Goal: Task Accomplishment & Management: Manage account settings

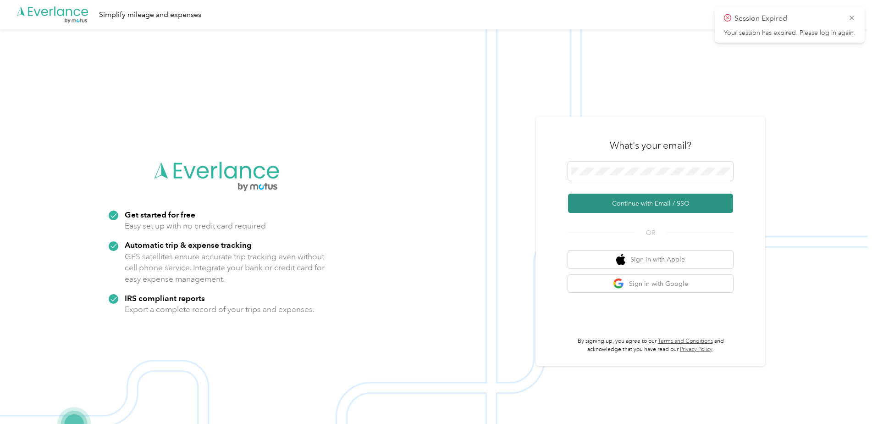
click at [643, 208] on button "Continue with Email / SSO" at bounding box center [650, 203] width 165 height 19
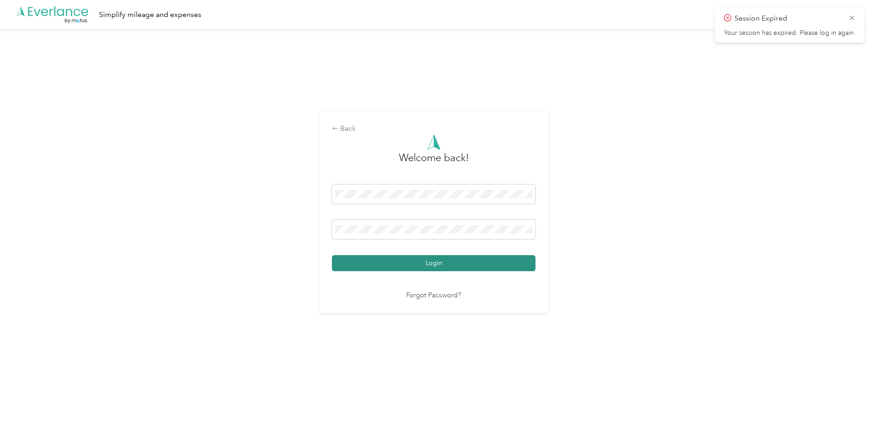
click at [437, 258] on button "Login" at bounding box center [434, 263] width 204 height 16
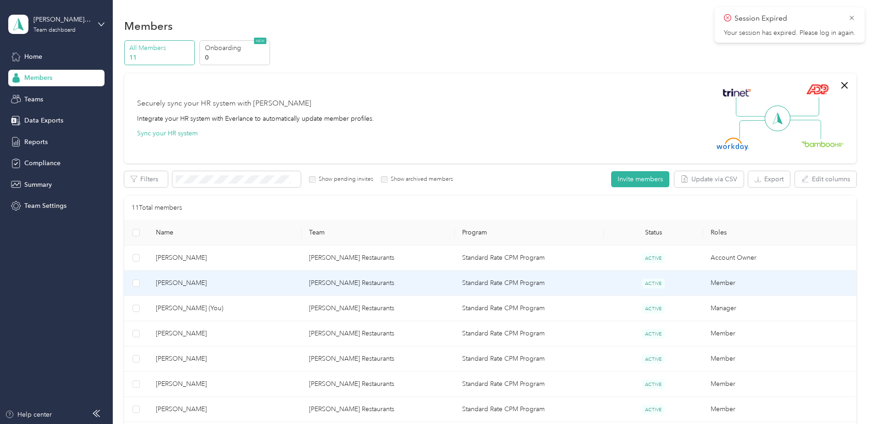
click at [199, 286] on span "[PERSON_NAME]" at bounding box center [225, 283] width 139 height 10
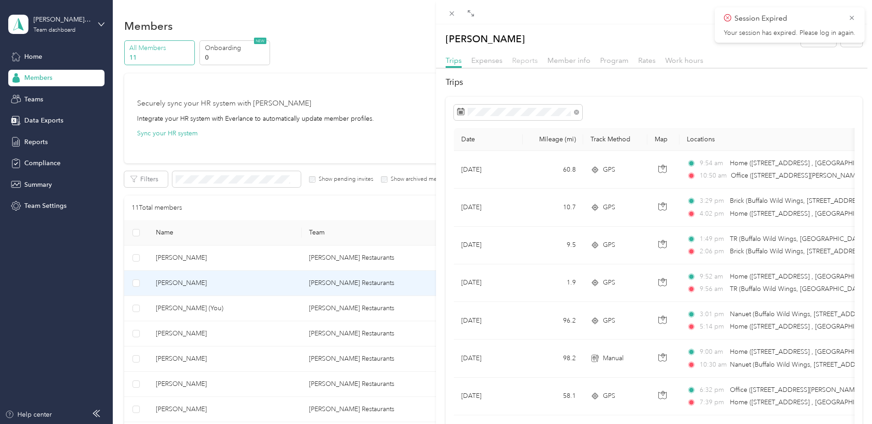
click at [527, 62] on span "Reports" at bounding box center [525, 60] width 26 height 9
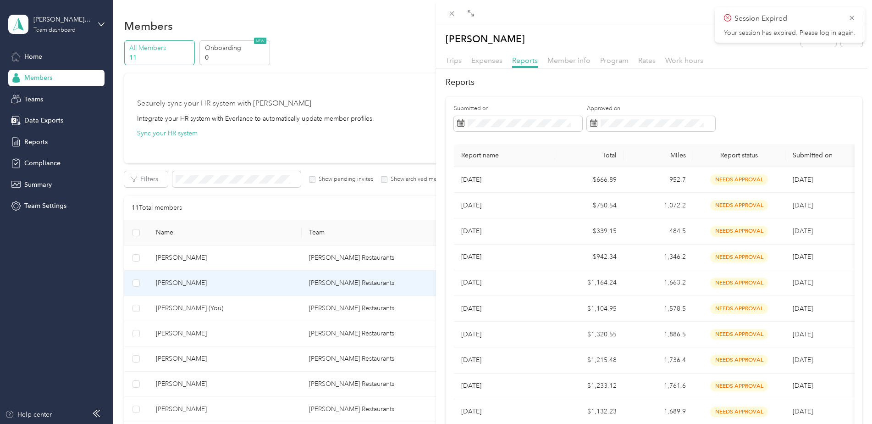
click at [178, 334] on div "[PERSON_NAME] Archive Trips Expenses Reports Member info Program Rates Work hou…" at bounding box center [436, 212] width 872 height 424
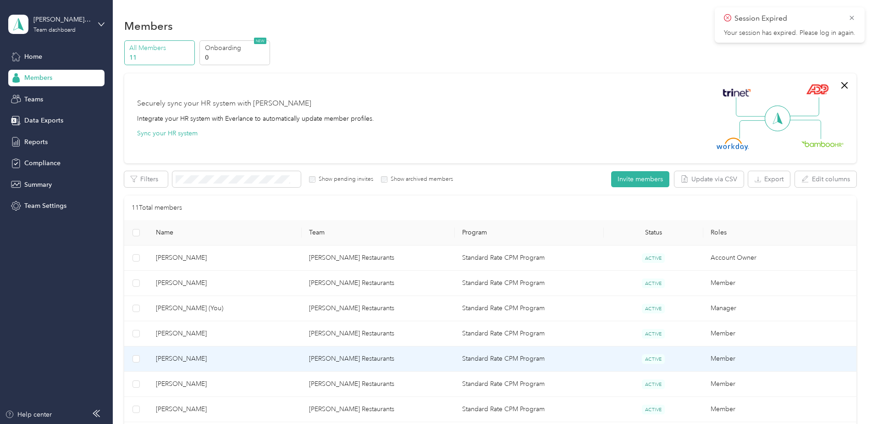
click at [177, 358] on span "[PERSON_NAME]" at bounding box center [225, 359] width 139 height 10
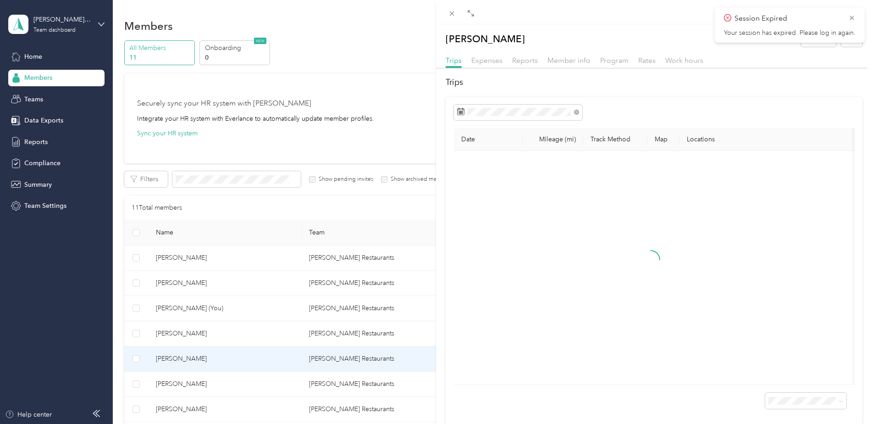
click at [172, 381] on div "[PERSON_NAME] Archive Trips Expenses Reports Member info Program Rates Work hou…" at bounding box center [436, 212] width 872 height 424
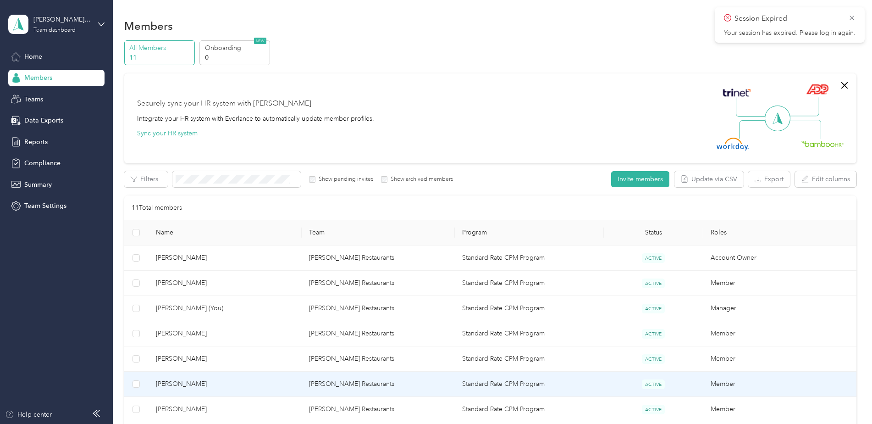
click at [178, 383] on span "[PERSON_NAME]" at bounding box center [225, 384] width 139 height 10
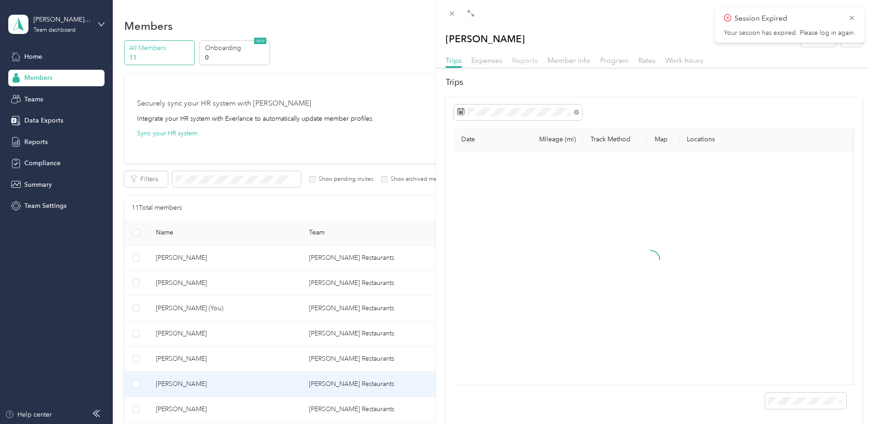
click at [533, 59] on span "Reports" at bounding box center [525, 60] width 26 height 9
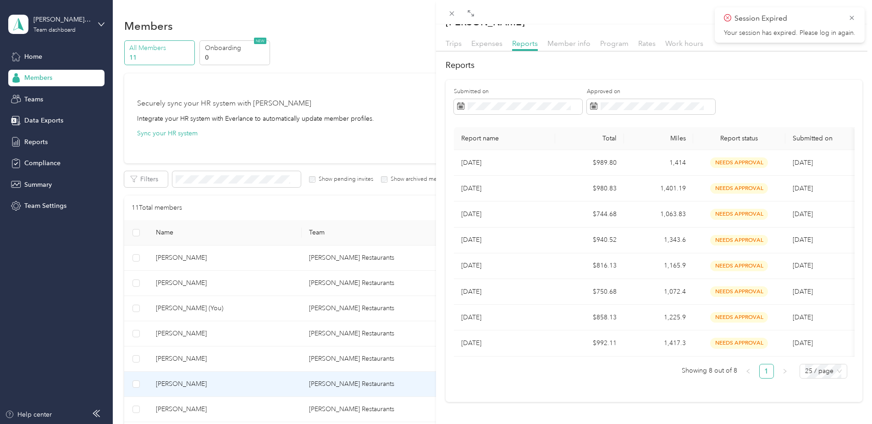
scroll to position [19, 0]
click at [102, 310] on div "[PERSON_NAME] Archive Trips Expenses Reports Member info Program Rates Work hou…" at bounding box center [436, 212] width 872 height 424
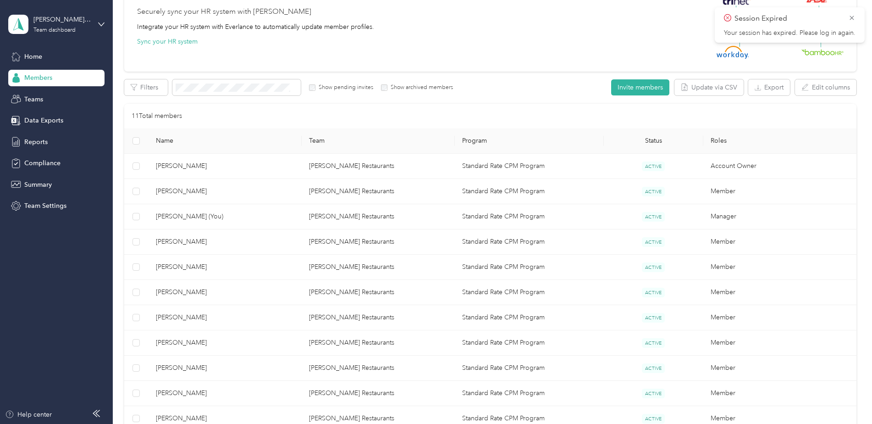
scroll to position [231, 0]
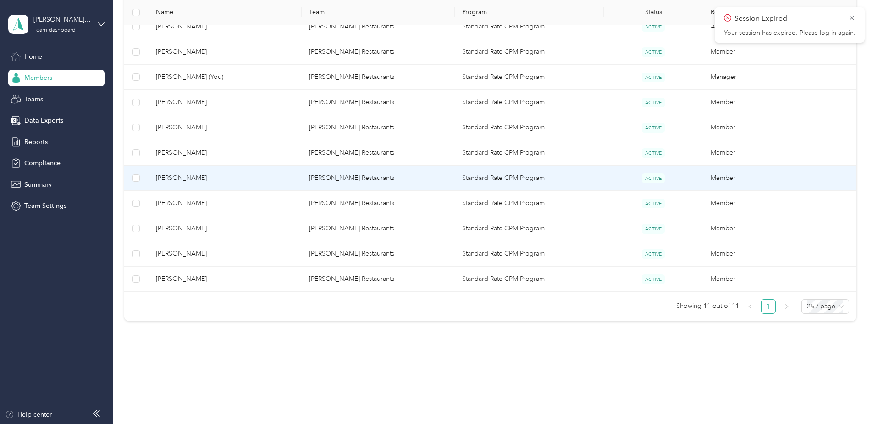
click at [167, 178] on span "[PERSON_NAME]" at bounding box center [225, 178] width 139 height 10
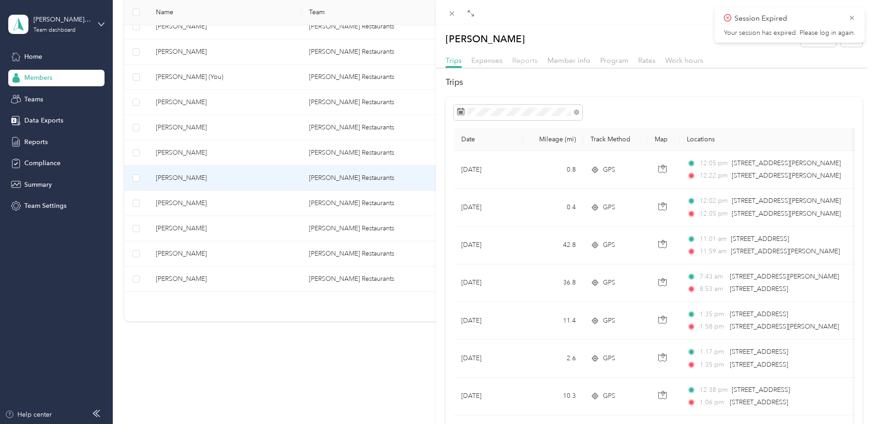
click at [529, 63] on span "Reports" at bounding box center [525, 60] width 26 height 9
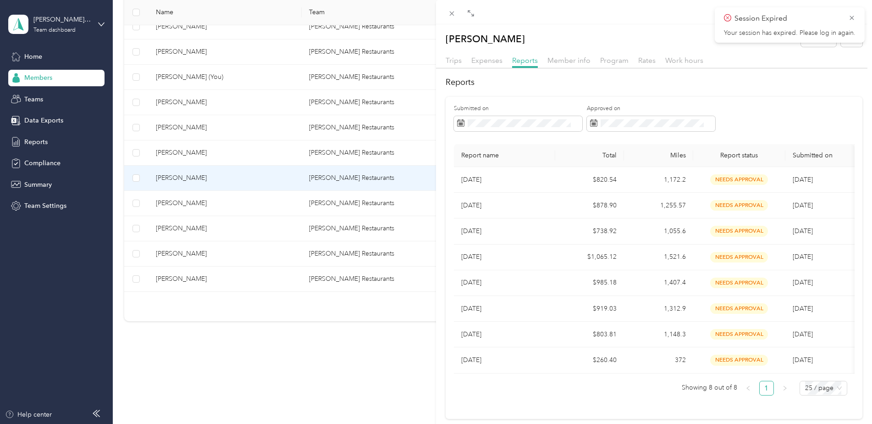
click at [175, 203] on div "[PERSON_NAME] Archive Trips Expenses Reports Member info Program Rates Work hou…" at bounding box center [436, 212] width 872 height 424
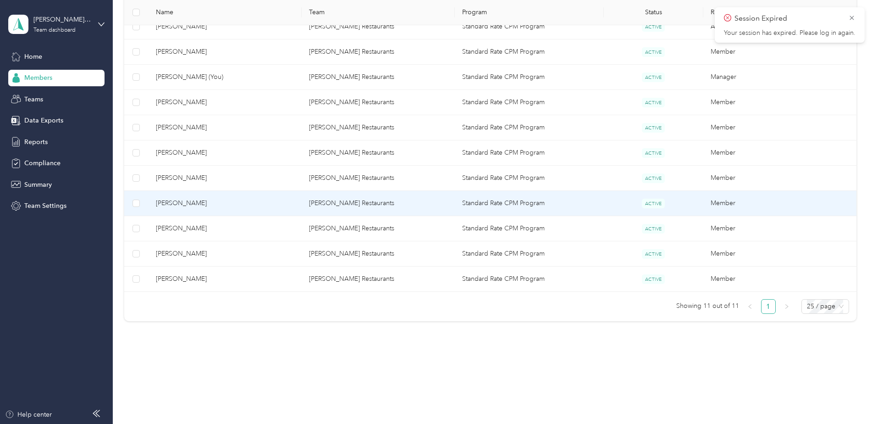
click at [175, 203] on span "[PERSON_NAME]" at bounding box center [225, 203] width 139 height 10
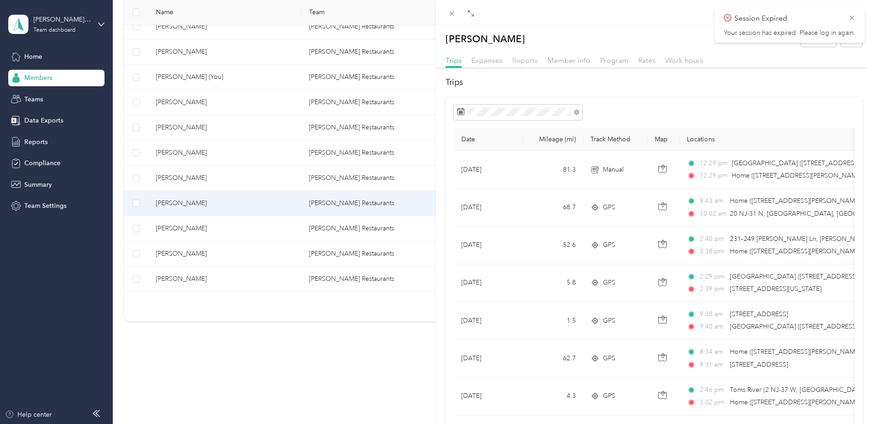
click at [525, 59] on span "Reports" at bounding box center [525, 60] width 26 height 9
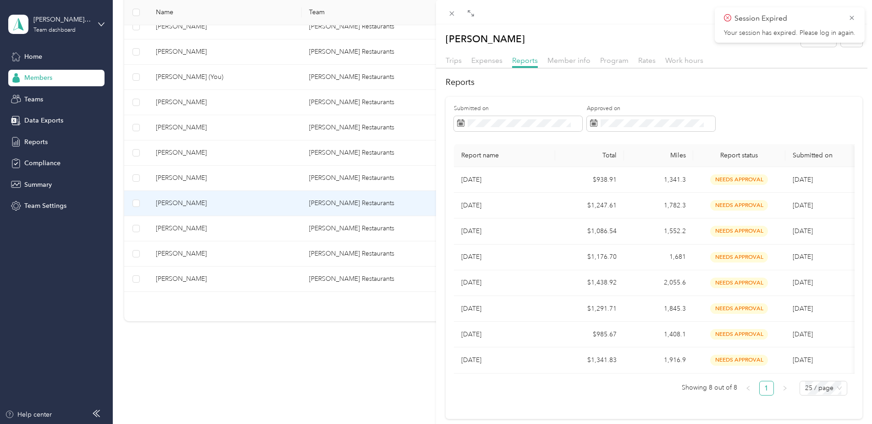
click at [184, 230] on div "[PERSON_NAME] Archive Trips Expenses Reports Member info Program Rates Work hou…" at bounding box center [436, 212] width 872 height 424
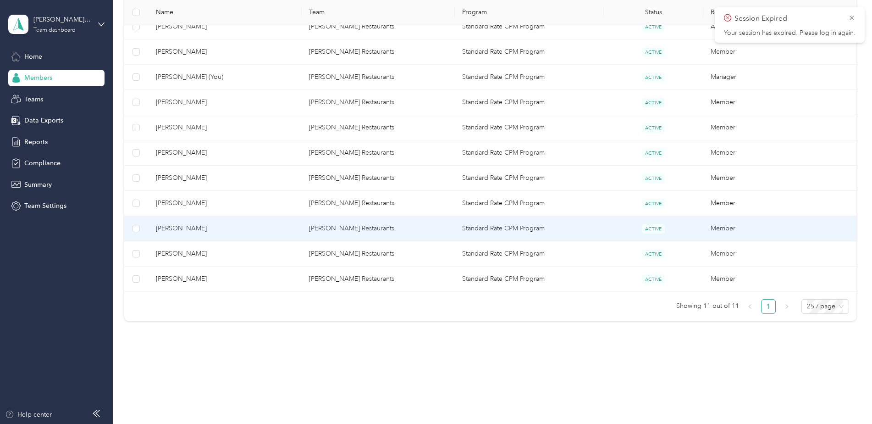
click at [184, 230] on span "[PERSON_NAME]" at bounding box center [225, 228] width 139 height 10
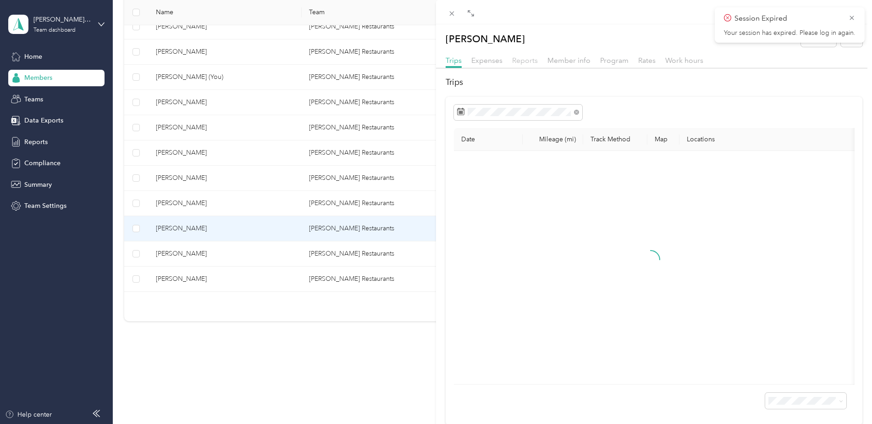
click at [525, 60] on span "Reports" at bounding box center [525, 60] width 26 height 9
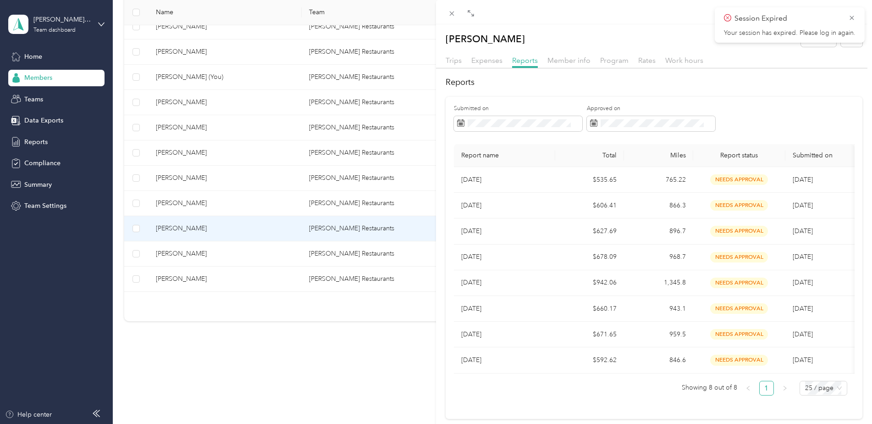
click at [184, 254] on div "[PERSON_NAME] Archive Trips Expenses Reports Member info Program Rates Work hou…" at bounding box center [436, 212] width 872 height 424
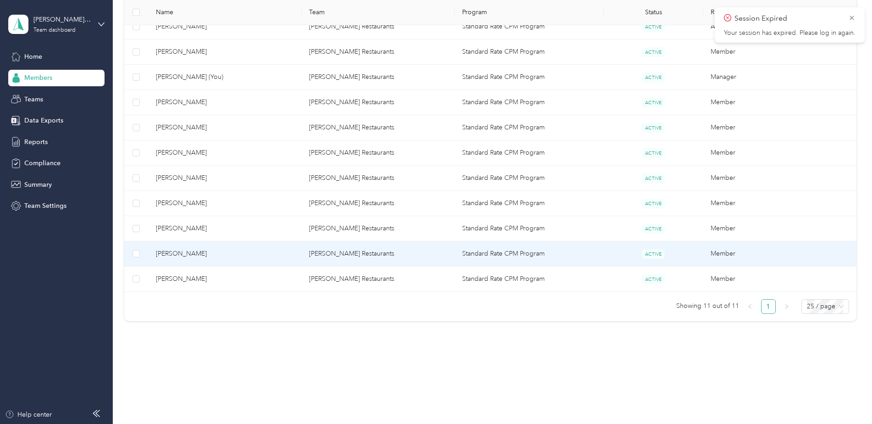
click at [184, 254] on span "[PERSON_NAME]" at bounding box center [225, 254] width 139 height 10
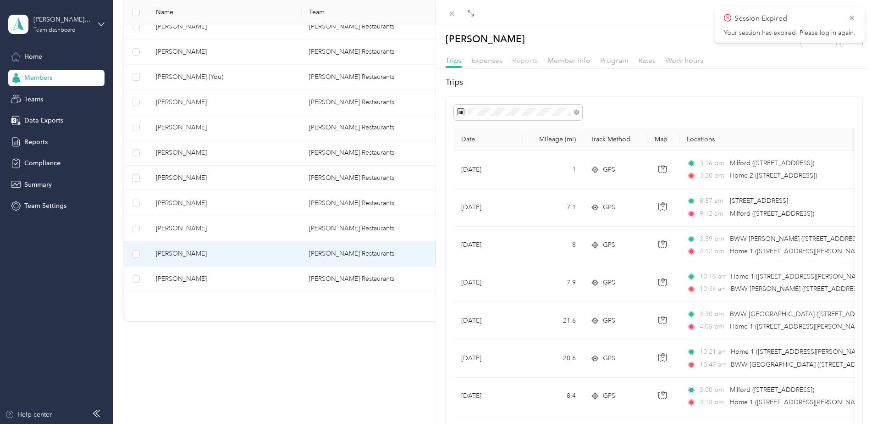
click at [525, 60] on span "Reports" at bounding box center [525, 60] width 26 height 9
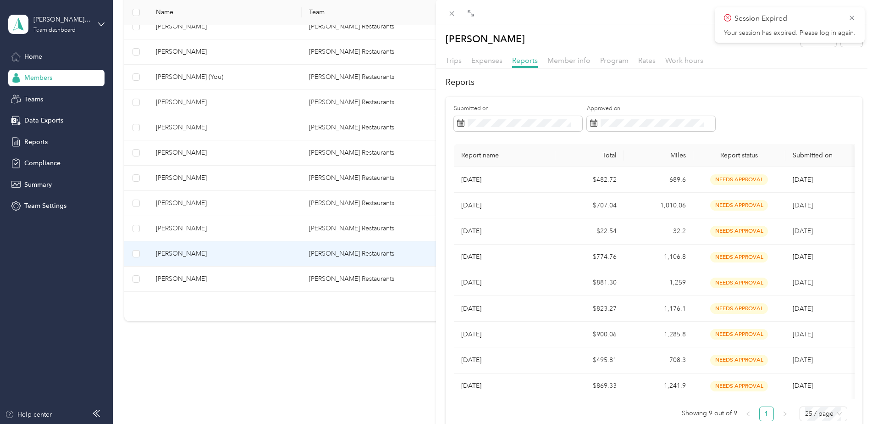
click at [172, 279] on div "[PERSON_NAME] Archive Trips Expenses Reports Member info Program Rates Work hou…" at bounding box center [436, 212] width 872 height 424
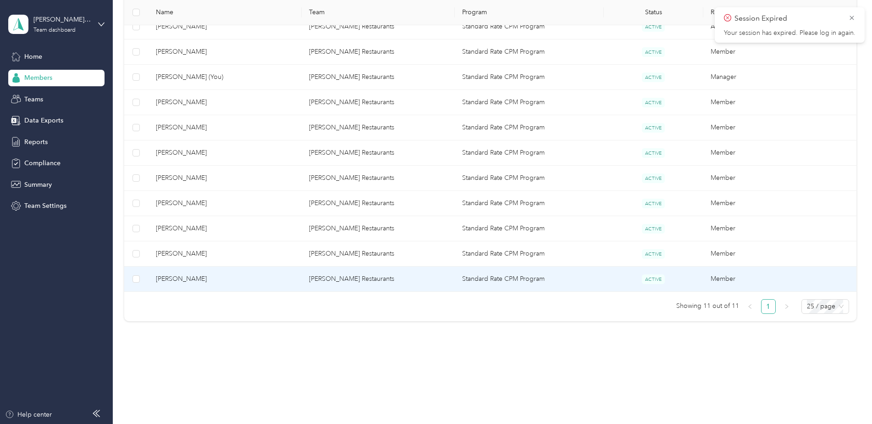
click at [172, 279] on span "[PERSON_NAME]" at bounding box center [225, 279] width 139 height 10
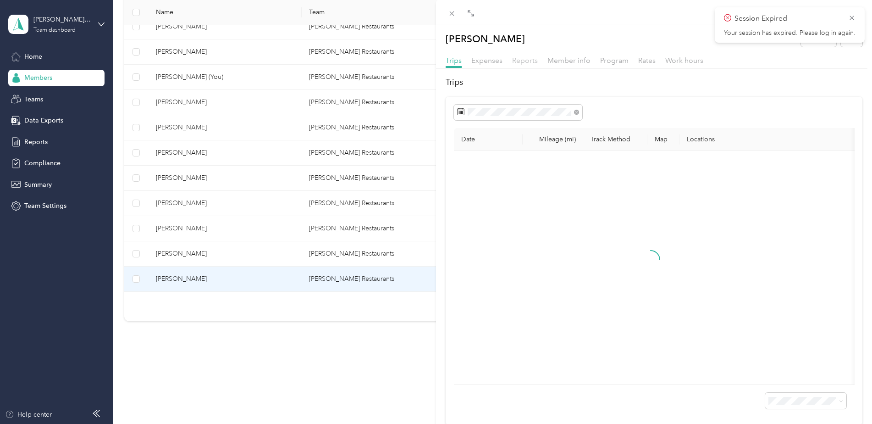
click at [524, 59] on span "Reports" at bounding box center [525, 60] width 26 height 9
